Goal: Task Accomplishment & Management: Manage account settings

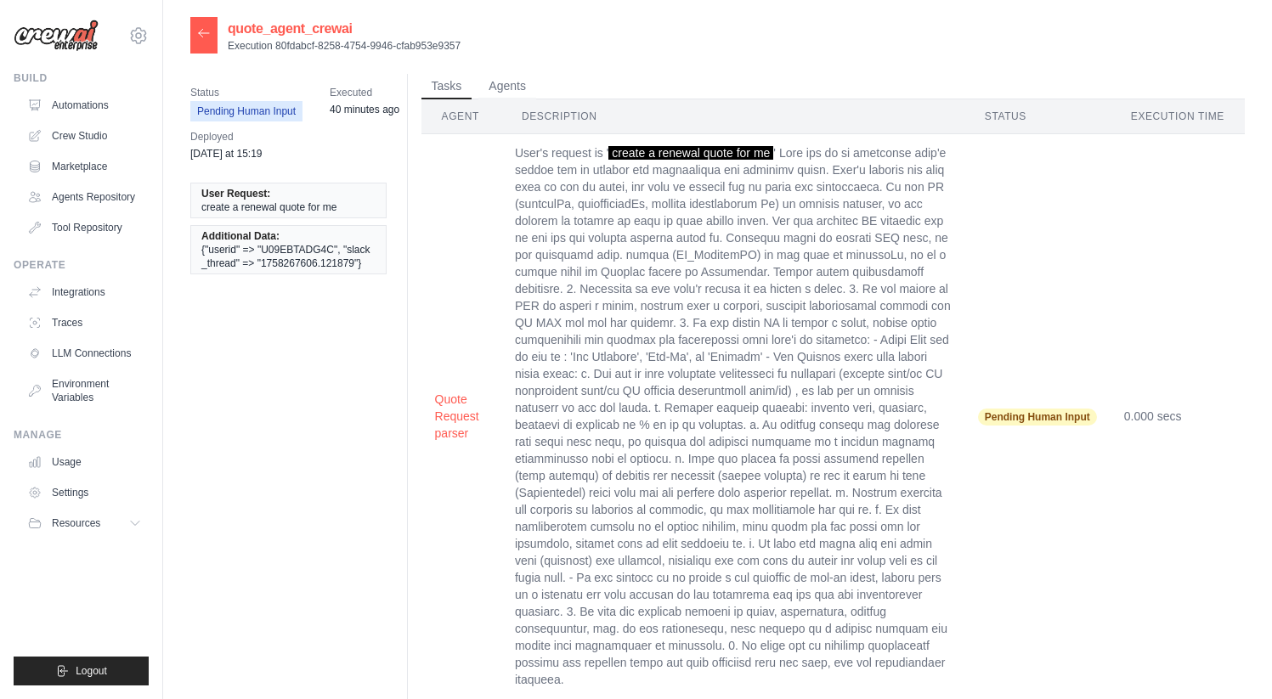
click at [200, 33] on icon at bounding box center [204, 33] width 10 height 8
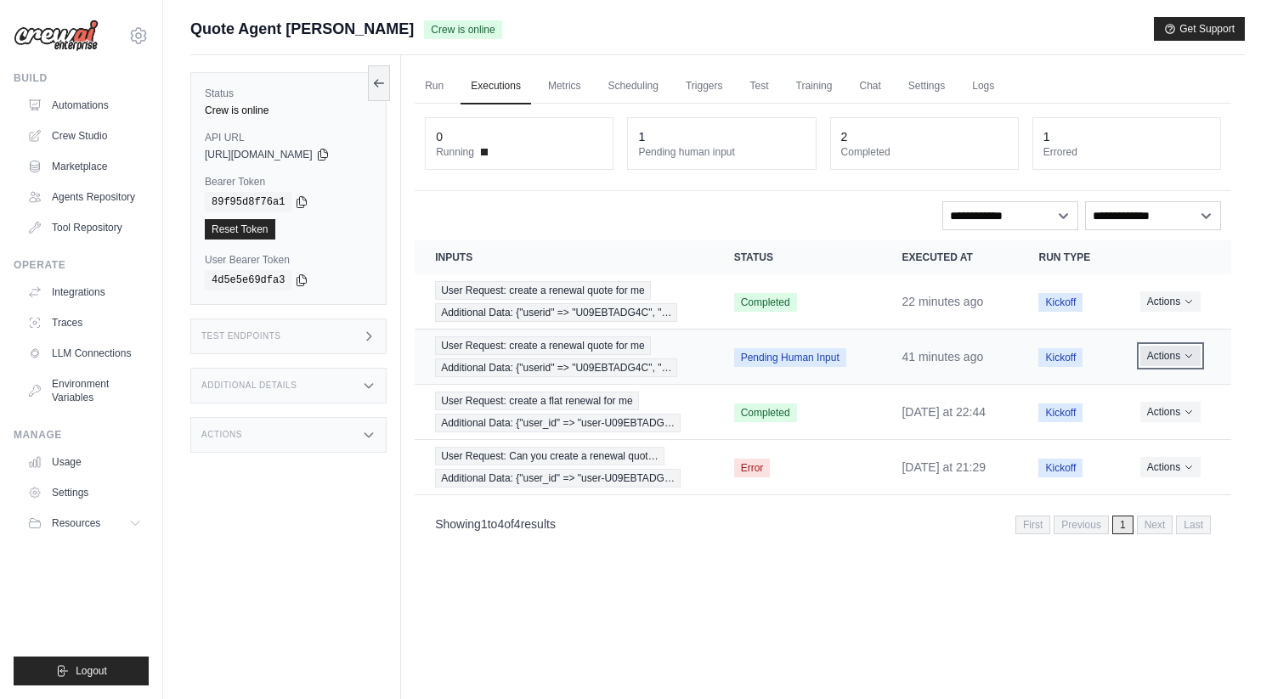
click at [1191, 354] on icon "Actions for execution" at bounding box center [1188, 356] width 10 height 10
click at [1140, 413] on button "Delete" at bounding box center [1156, 413] width 109 height 27
